Goal: Find specific page/section: Find specific page/section

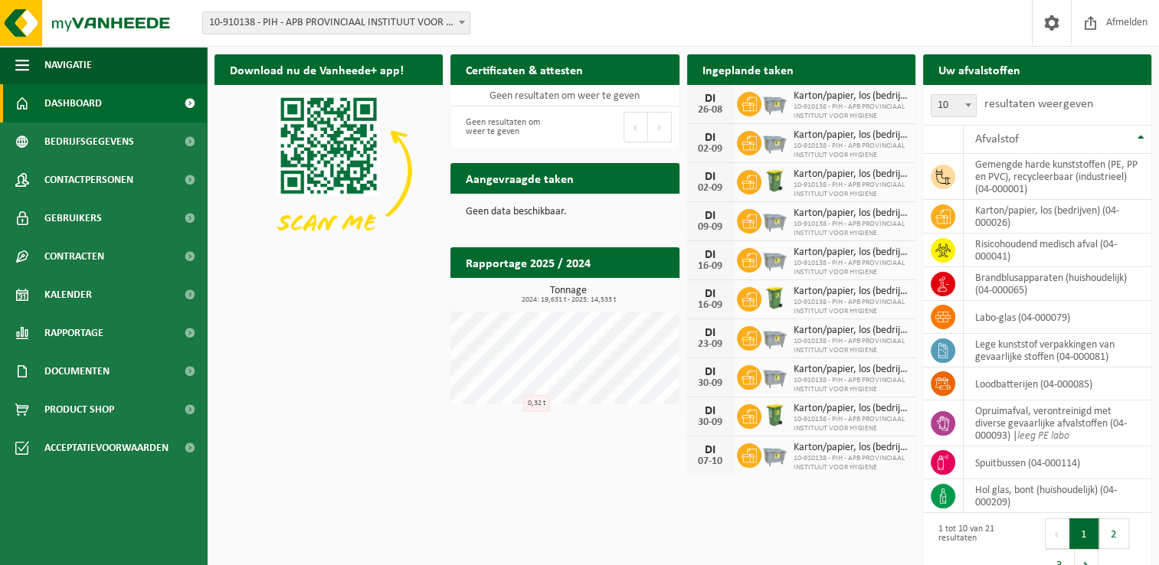
drag, startPoint x: 292, startPoint y: 339, endPoint x: 291, endPoint y: 329, distance: 10.1
click at [292, 339] on div "Download nu de Vanheede+ app! Verberg Certificaten & attesten Bekijk uw certifi…" at bounding box center [683, 319] width 944 height 544
click at [368, 433] on div "Download nu de Vanheede+ app! Verberg Certificaten & attesten Bekijk uw certifi…" at bounding box center [683, 319] width 944 height 544
drag, startPoint x: 394, startPoint y: 341, endPoint x: 74, endPoint y: 2, distance: 466.9
click at [394, 341] on div "Download nu de Vanheede+ app! Verberg Certificaten & attesten Bekijk uw certifi…" at bounding box center [683, 319] width 944 height 544
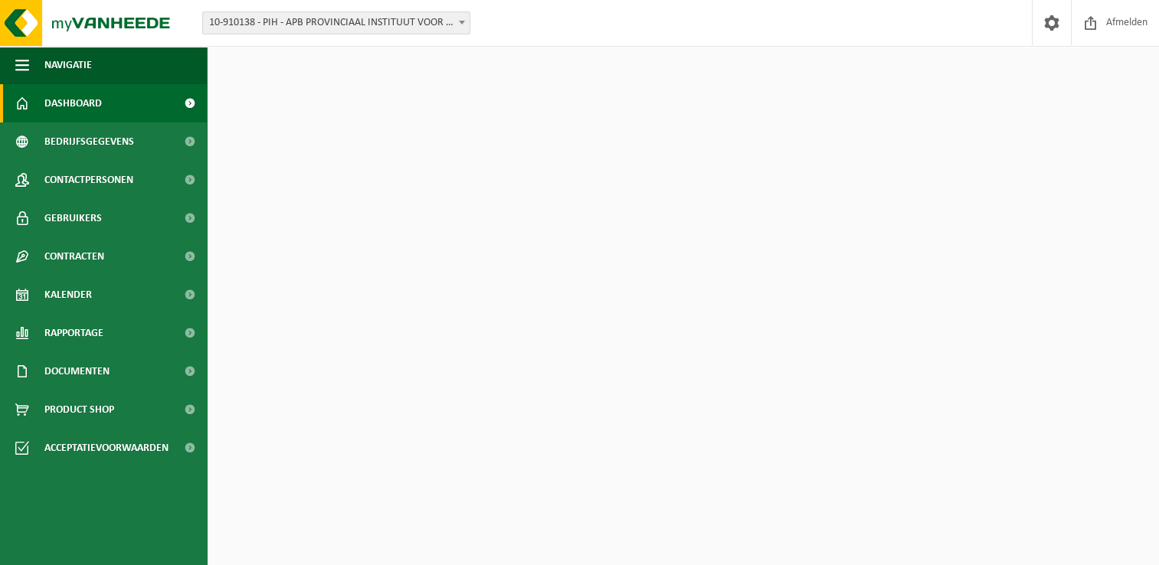
click at [342, 283] on div "Download nu de Vanheede+ app! Verberg Certificaten & attesten Bekijk uw certifi…" at bounding box center [683, 319] width 944 height 544
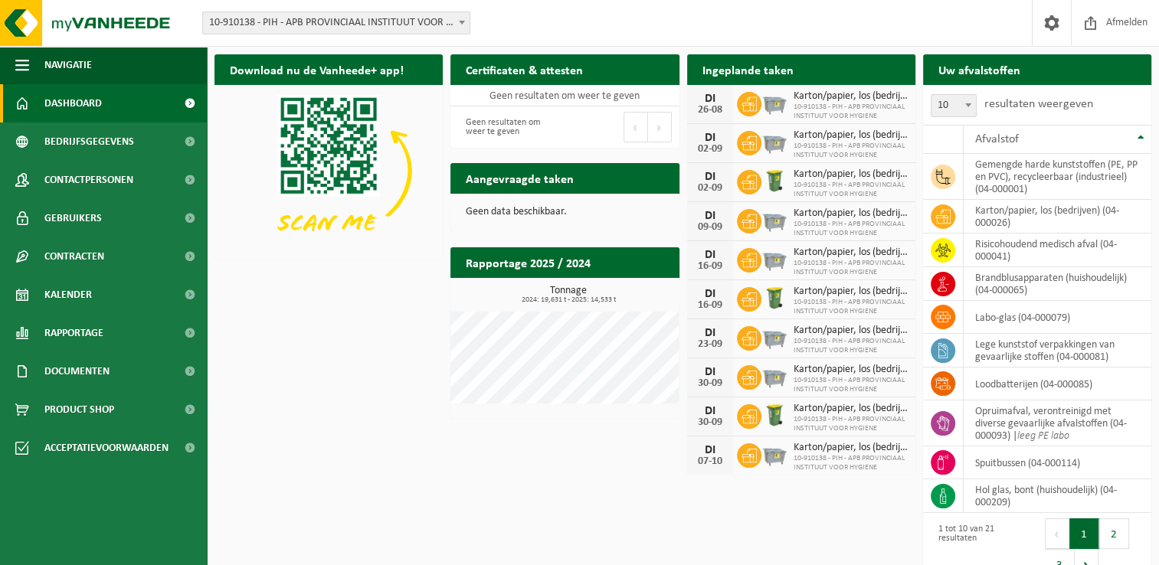
click at [342, 292] on div "Download nu de Vanheede+ app! Verberg Certificaten & attesten Bekijk uw certifi…" at bounding box center [683, 319] width 944 height 544
click at [534, 177] on h2 "Aangevraagde taken" at bounding box center [519, 178] width 139 height 30
drag, startPoint x: 534, startPoint y: 177, endPoint x: 495, endPoint y: 181, distance: 40.0
click at [495, 181] on h2 "Aangevraagde taken" at bounding box center [519, 178] width 139 height 30
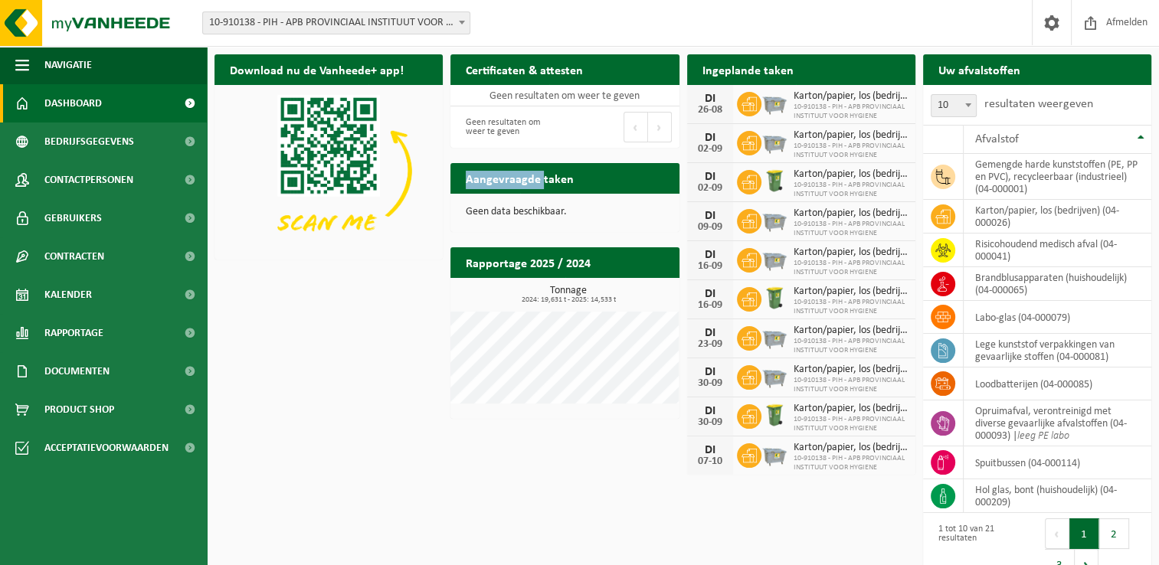
click at [495, 181] on h2 "Aangevraagde taken" at bounding box center [519, 178] width 139 height 30
drag, startPoint x: 495, startPoint y: 181, endPoint x: 528, endPoint y: 263, distance: 88.3
click at [528, 263] on h2 "Rapportage 2025 / 2024" at bounding box center [527, 262] width 155 height 30
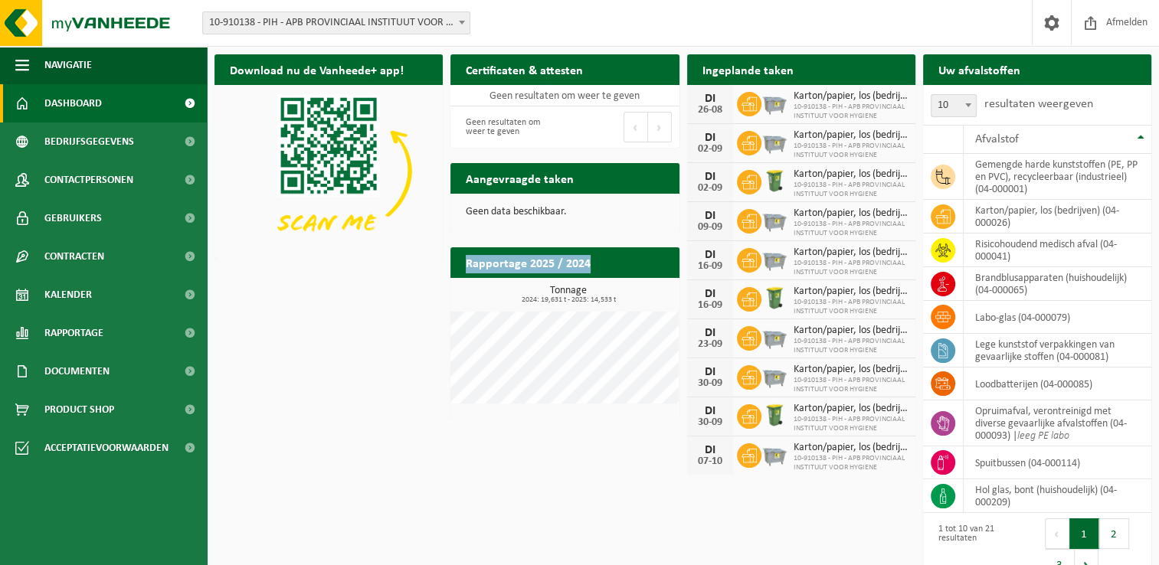
click at [528, 263] on h2 "Rapportage 2025 / 2024" at bounding box center [527, 262] width 155 height 30
drag, startPoint x: 528, startPoint y: 263, endPoint x: 505, endPoint y: 269, distance: 23.8
click at [505, 269] on h2 "Rapportage 2025 / 2024" at bounding box center [527, 262] width 155 height 30
click at [395, 320] on div "Download nu de Vanheede+ app! Verberg Certificaten & attesten Bekijk uw certifi…" at bounding box center [683, 319] width 944 height 544
click at [387, 319] on div "Download nu de Vanheede+ app! Verberg Certificaten & attesten Bekijk uw certifi…" at bounding box center [683, 319] width 944 height 544
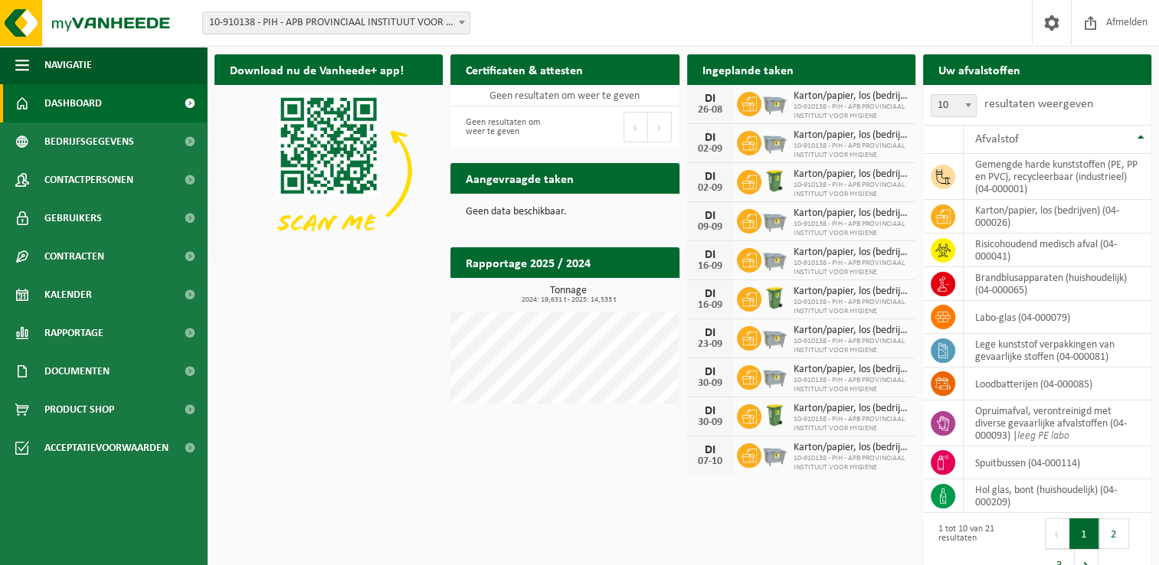
click at [580, 299] on span "2024: 19,631 t - 2025: 14,533 t" at bounding box center [568, 300] width 221 height 8
drag, startPoint x: 580, startPoint y: 299, endPoint x: 568, endPoint y: 289, distance: 15.8
click at [568, 289] on h3 "Tonnage 2024: 19,631 t - 2025: 14,533 t" at bounding box center [568, 295] width 221 height 18
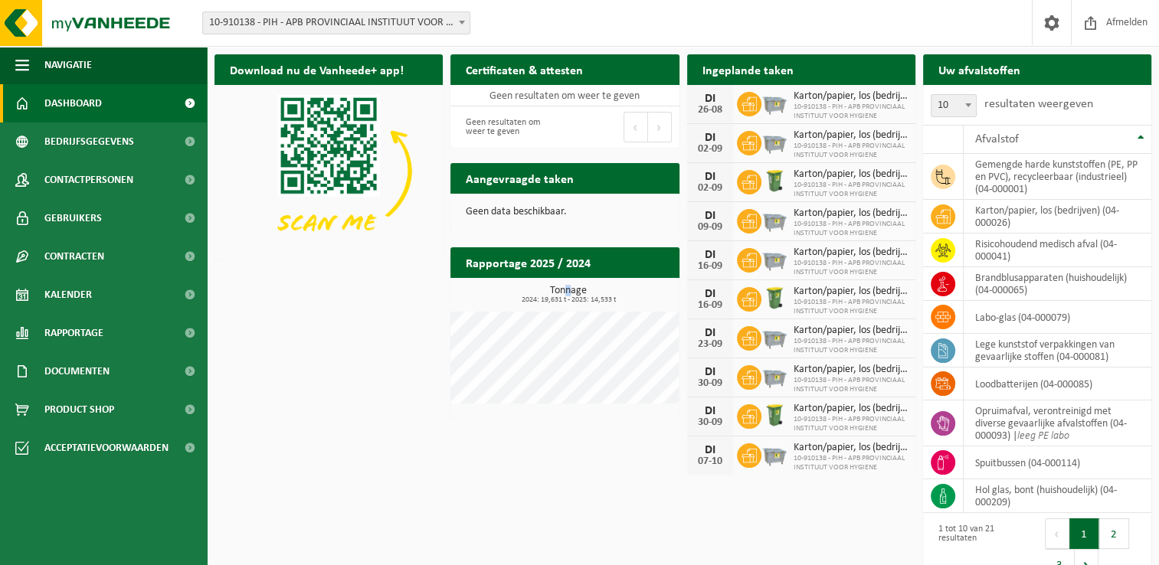
click at [568, 289] on h3 "Tonnage 2024: 19,631 t - 2025: 14,533 t" at bounding box center [568, 295] width 221 height 18
drag, startPoint x: 568, startPoint y: 289, endPoint x: 553, endPoint y: 290, distance: 15.3
click at [553, 290] on h3 "Tonnage 2024: 19,631 t - 2025: 14,533 t" at bounding box center [568, 295] width 221 height 18
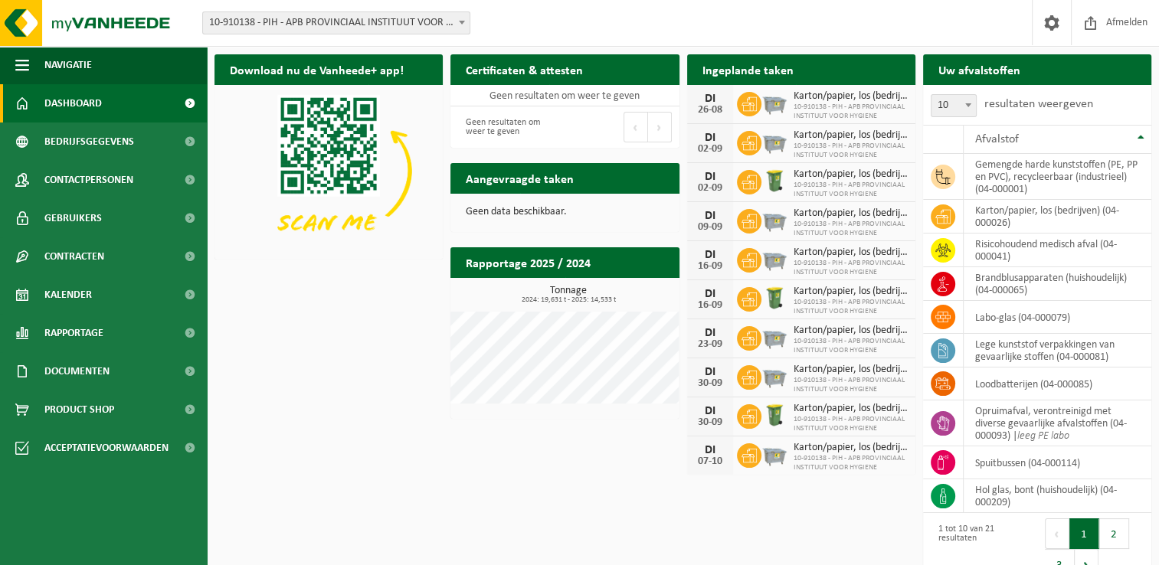
drag, startPoint x: 553, startPoint y: 290, endPoint x: 533, endPoint y: 298, distance: 21.3
click at [533, 298] on span "2024: 19,631 t - 2025: 14,533 t" at bounding box center [568, 300] width 221 height 8
click at [352, 312] on div "Download nu de Vanheede+ app! Verberg Certificaten & attesten Bekijk uw certifi…" at bounding box center [683, 319] width 944 height 544
click at [348, 314] on div "Download nu de Vanheede+ app! Verberg Certificaten & attesten Bekijk uw certifi…" at bounding box center [683, 319] width 944 height 544
click at [337, 312] on div "Download nu de Vanheede+ app! Verberg Certificaten & attesten Bekijk uw certifi…" at bounding box center [683, 319] width 944 height 544
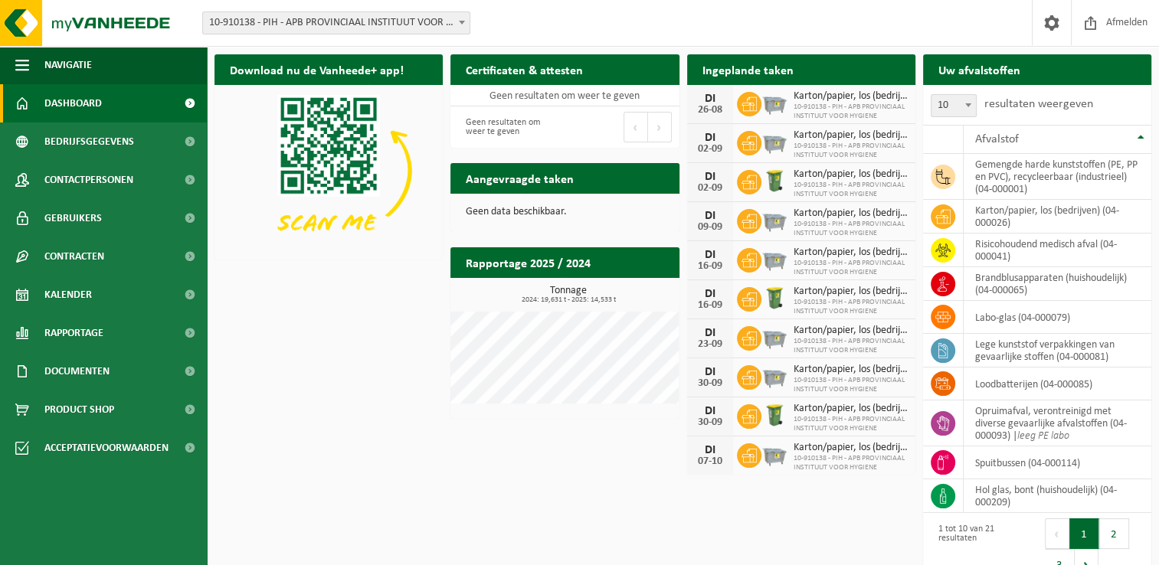
click at [418, 322] on div "Download nu de Vanheede+ app! Verberg Certificaten & attesten Bekijk uw certifi…" at bounding box center [683, 319] width 944 height 544
click at [73, 288] on span "Kalender" at bounding box center [67, 295] width 47 height 38
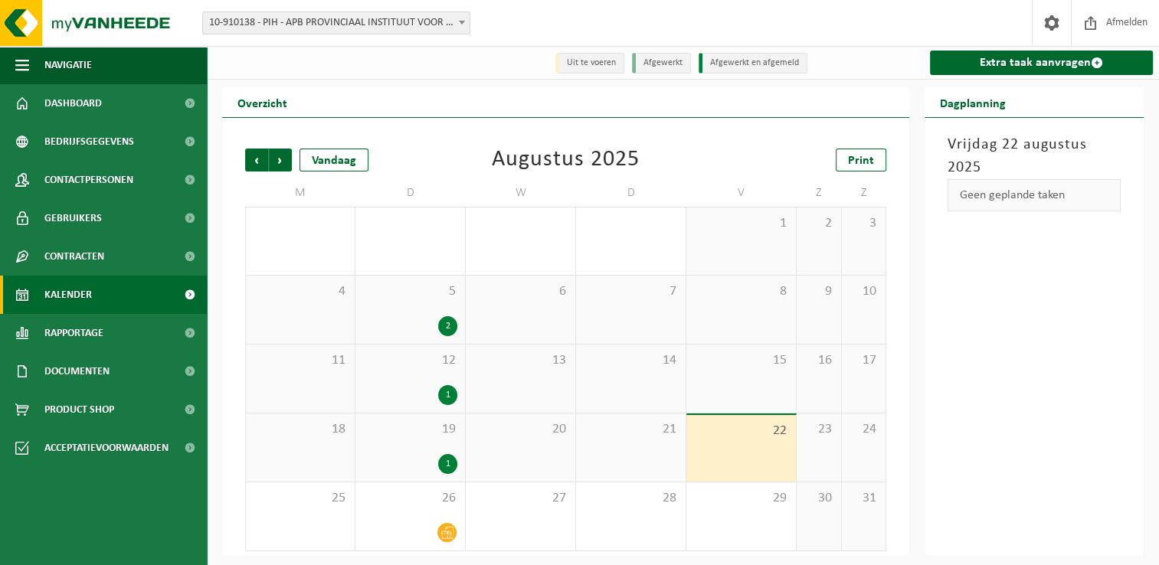
click at [610, 167] on div "Augustus 2025" at bounding box center [566, 160] width 148 height 23
click at [118, 103] on link "Dashboard" at bounding box center [103, 103] width 207 height 38
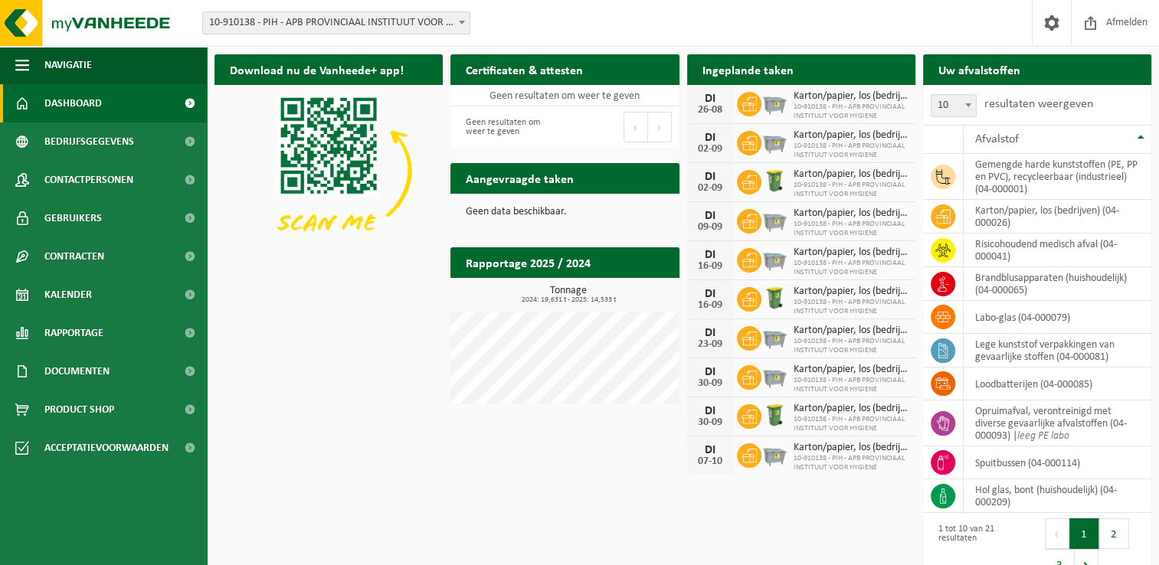
click at [343, 319] on div "Download nu de Vanheede+ app! Verberg Certificaten & attesten Bekijk uw certifi…" at bounding box center [683, 319] width 944 height 544
drag, startPoint x: 60, startPoint y: 340, endPoint x: 87, endPoint y: 354, distance: 30.8
click at [61, 340] on span "Rapportage" at bounding box center [73, 333] width 59 height 38
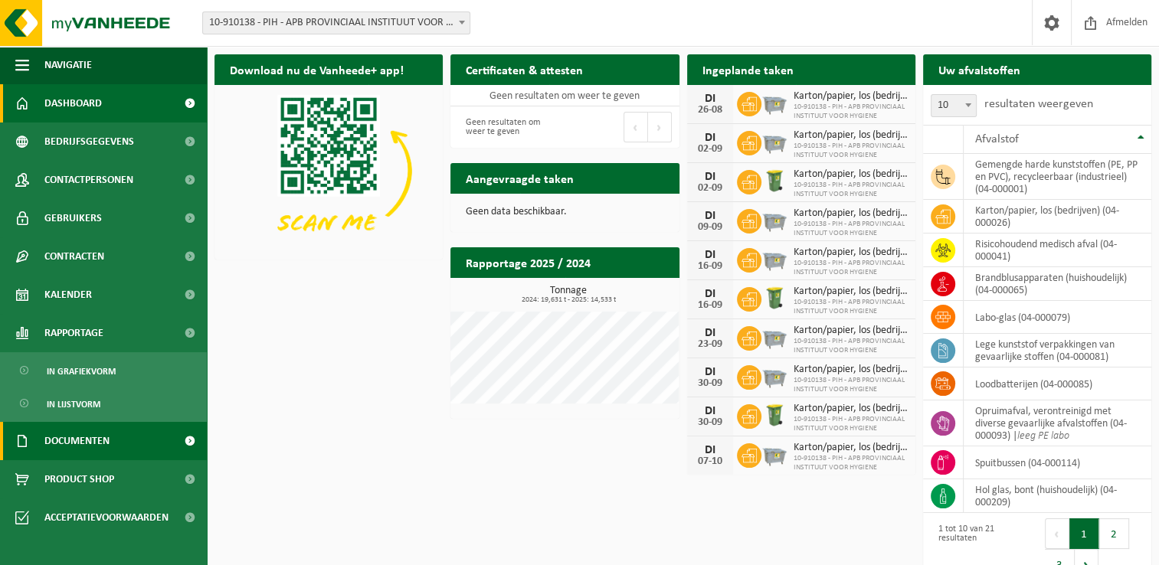
click at [116, 441] on link "Documenten" at bounding box center [103, 441] width 207 height 38
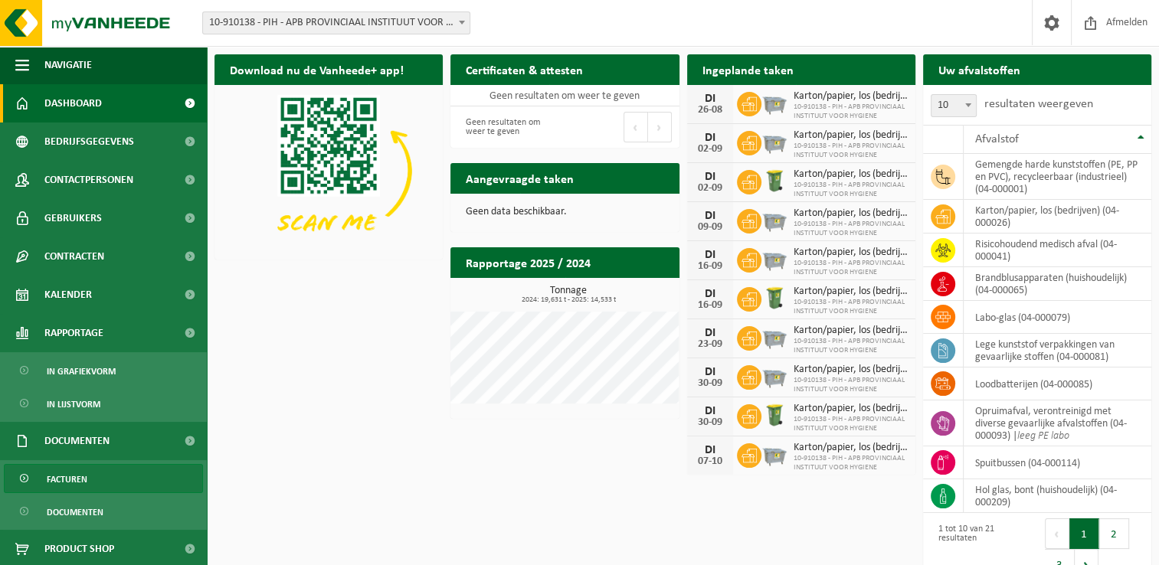
click at [116, 477] on link "Facturen" at bounding box center [103, 478] width 199 height 29
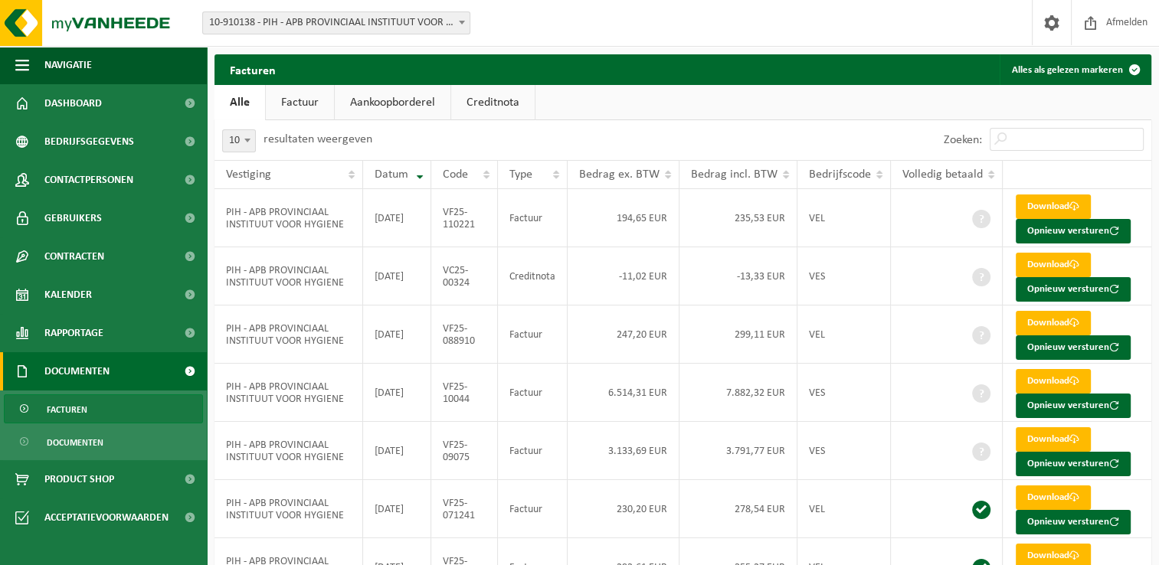
click at [828, 113] on ul "Alle Factuur Aankoopborderel Creditnota" at bounding box center [682, 102] width 936 height 35
drag, startPoint x: 678, startPoint y: 141, endPoint x: 670, endPoint y: 135, distance: 10.4
click at [678, 141] on div "10 25 50 100 10 resultaten weergeven" at bounding box center [448, 140] width 469 height 40
drag, startPoint x: 662, startPoint y: 133, endPoint x: 652, endPoint y: 132, distance: 10.8
click at [663, 133] on div "10 25 50 100 10 resultaten weergeven" at bounding box center [448, 140] width 469 height 40
